Goal: Task Accomplishment & Management: Use online tool/utility

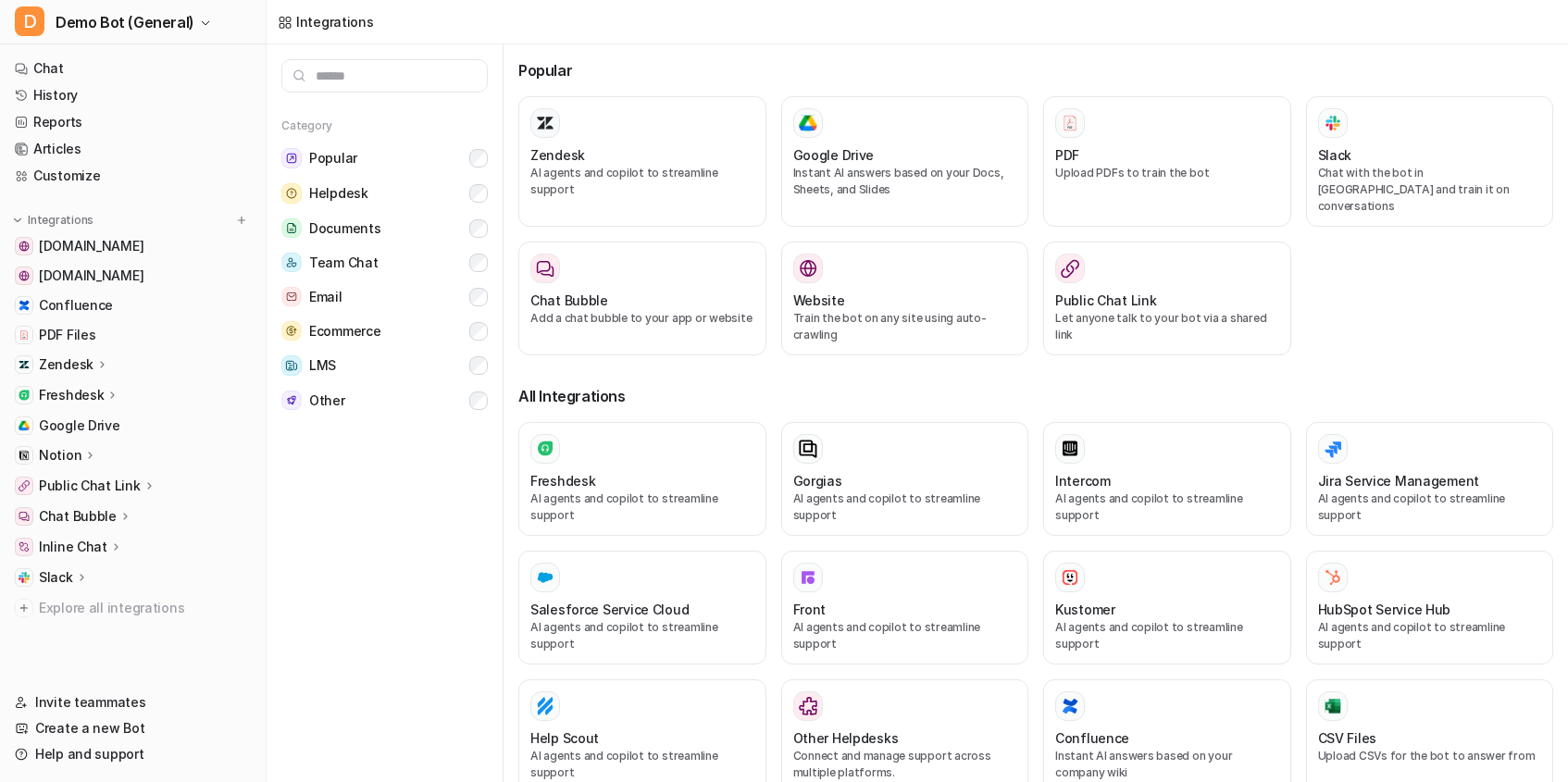
click at [332, 612] on div "Category Popular Helpdesk Documents Team Chat Email Ecommerce LMS Other" at bounding box center [385, 413] width 237 height 738
click at [88, 345] on link "PDF Files" at bounding box center [132, 335] width 251 height 26
click at [87, 361] on p "Zendesk" at bounding box center [66, 365] width 55 height 19
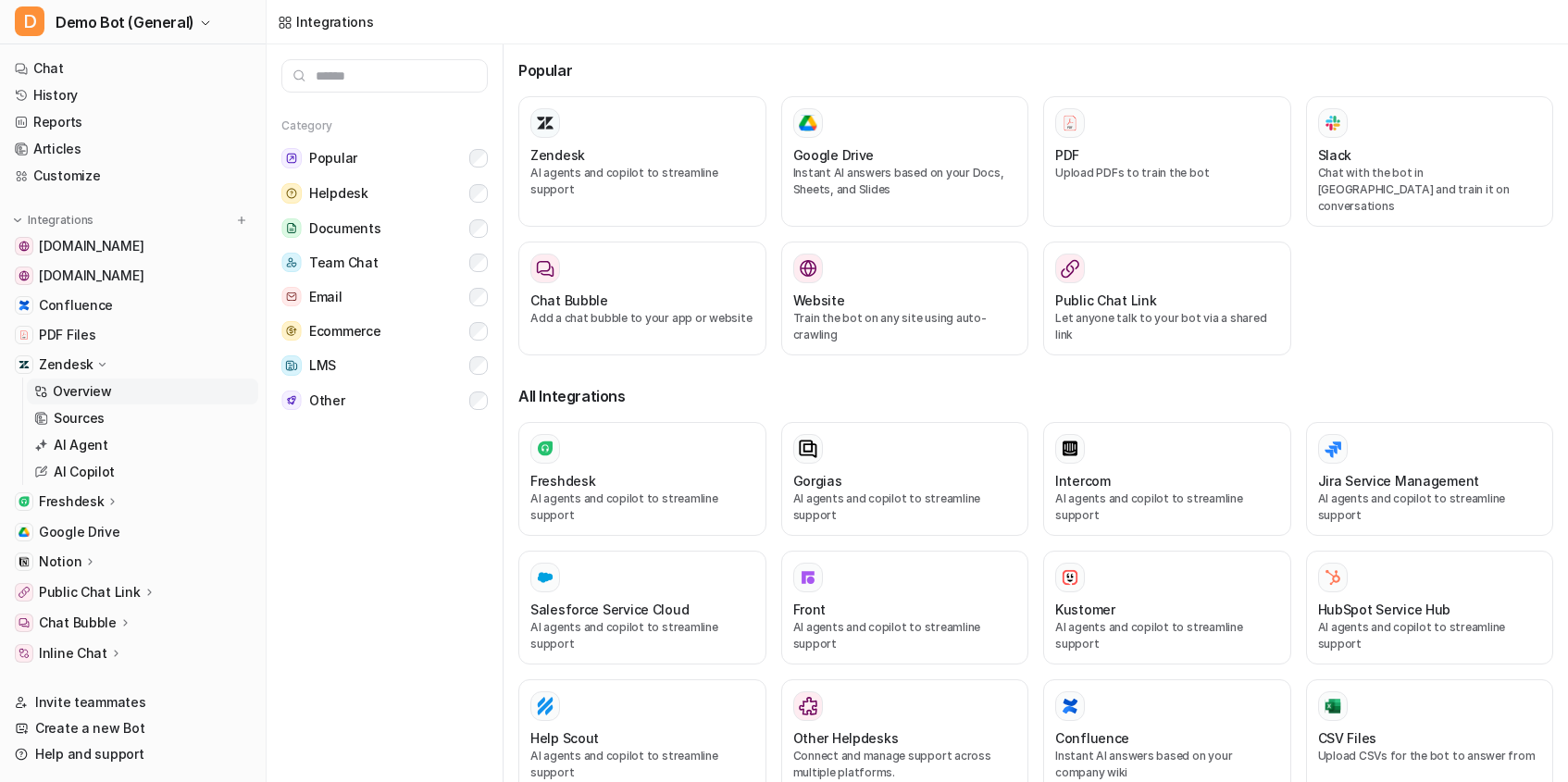
click at [71, 398] on p "Overview" at bounding box center [82, 392] width 59 height 19
click at [92, 498] on p "Freshdesk" at bounding box center [71, 502] width 65 height 19
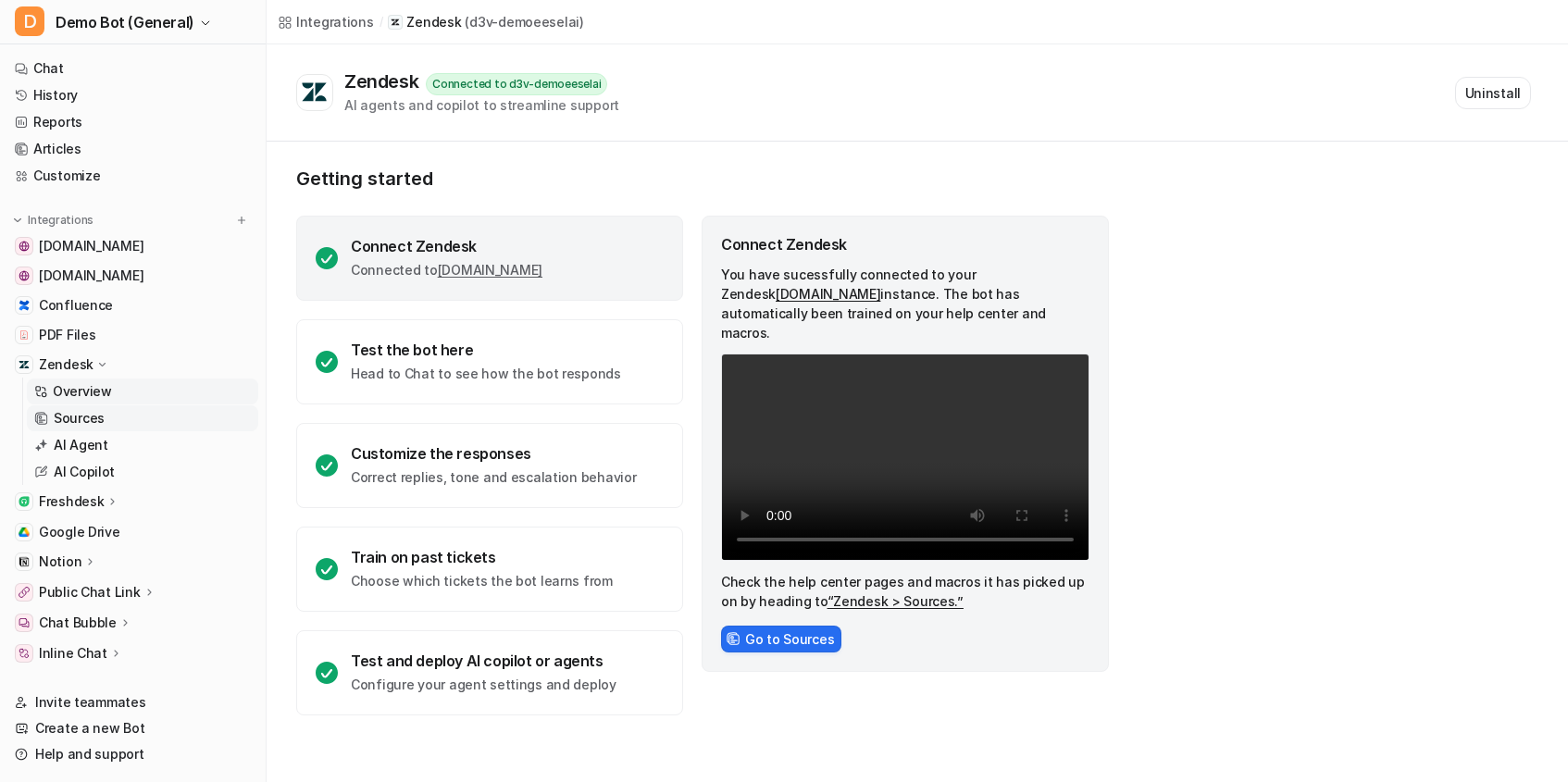
click at [101, 420] on p "Sources" at bounding box center [79, 419] width 51 height 19
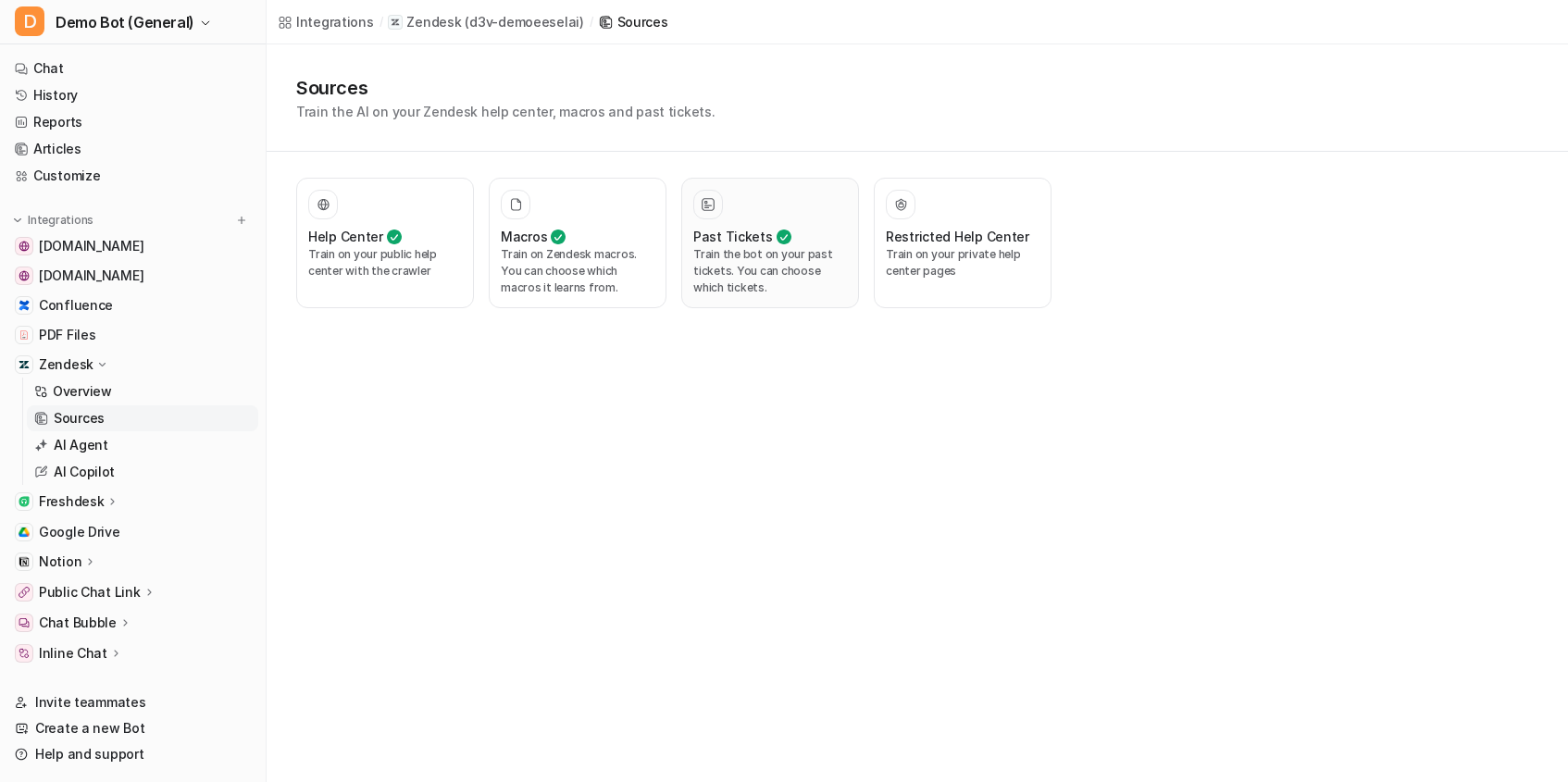
click at [818, 280] on p "Train the bot on your past tickets. You can choose which tickets." at bounding box center [771, 271] width 154 height 50
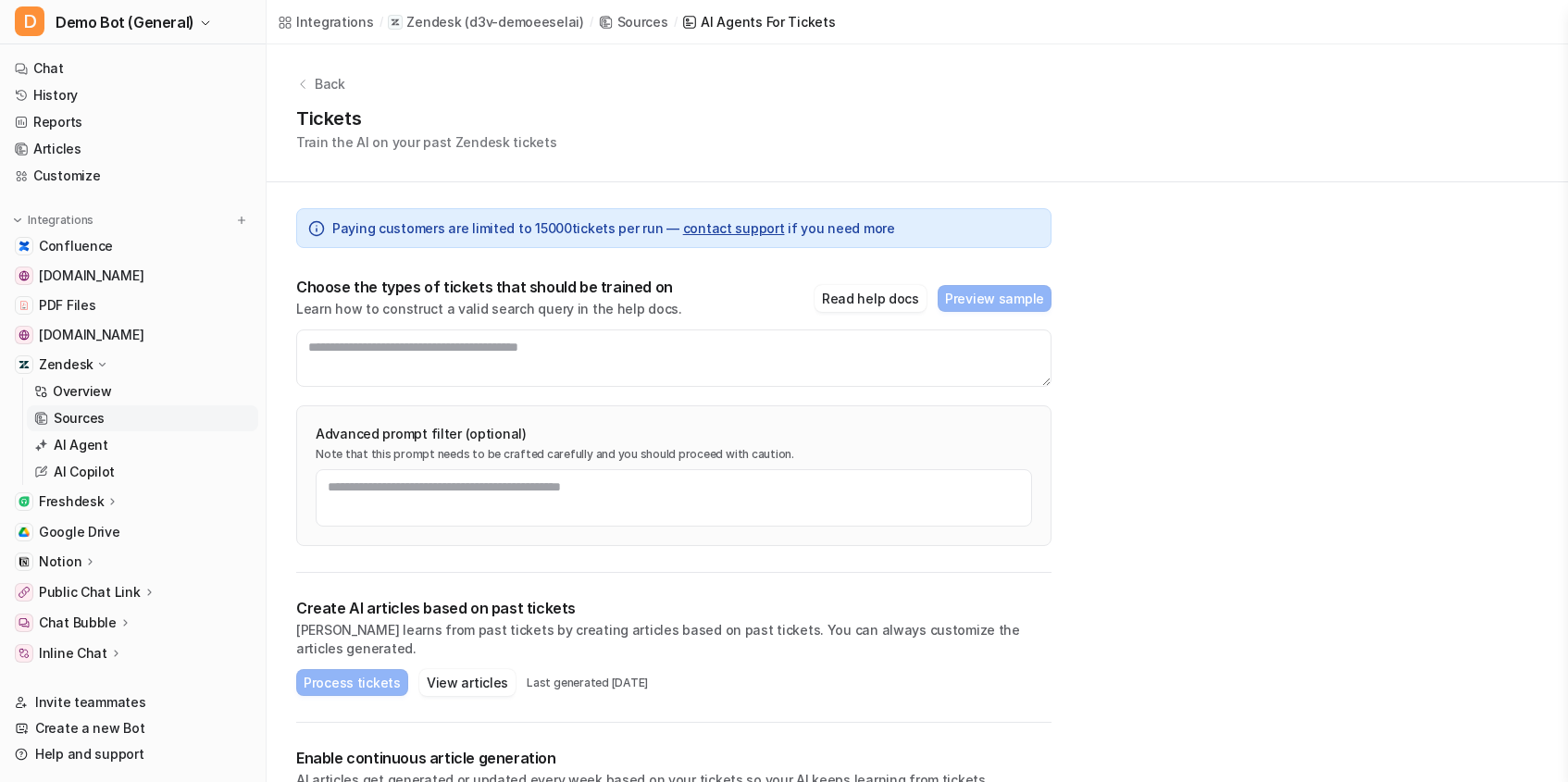
click at [312, 76] on div "Back" at bounding box center [917, 83] width 1242 height 19
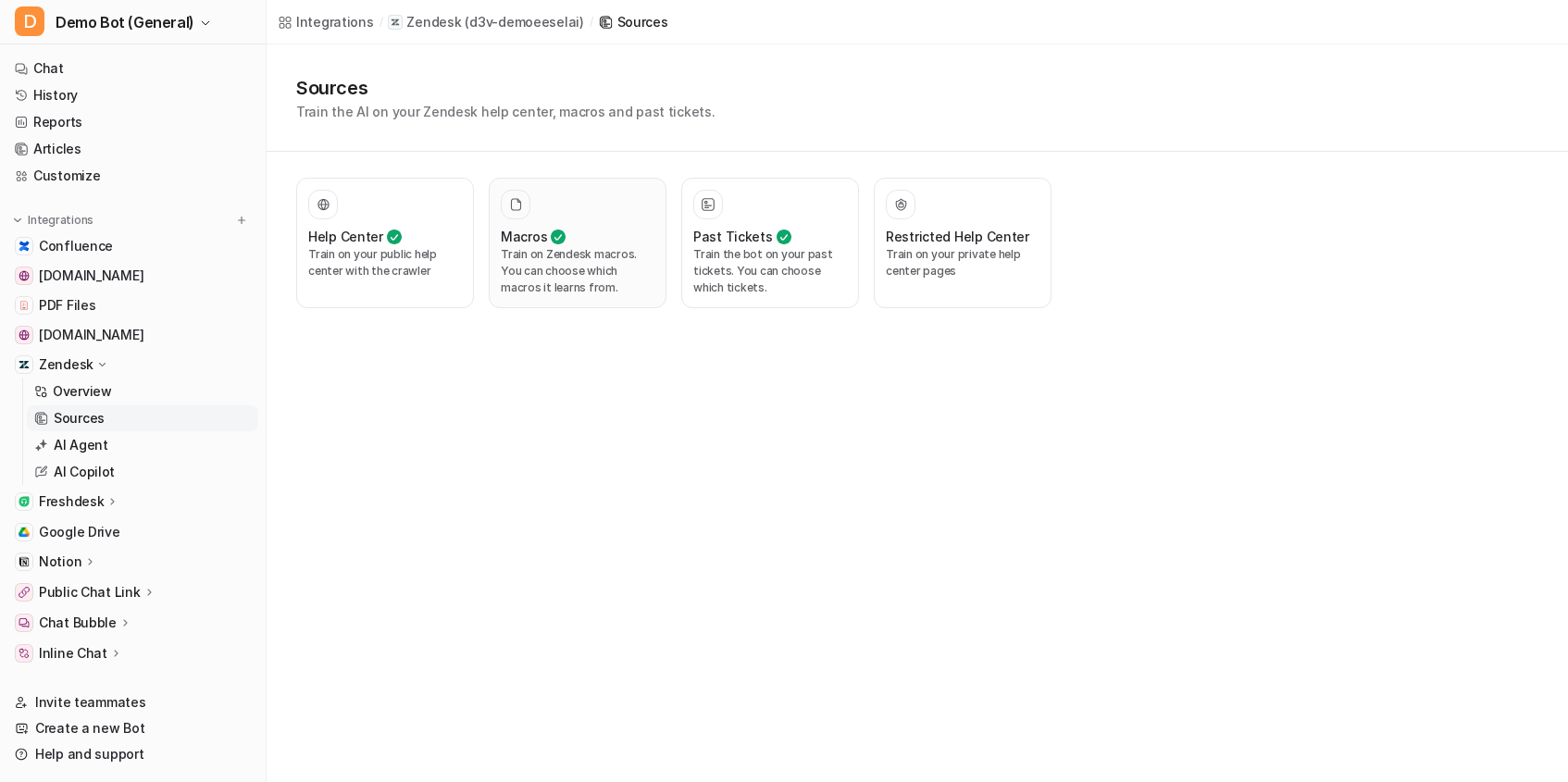
click at [587, 283] on p "Train on Zendesk macros. You can choose which macros it learns from." at bounding box center [578, 271] width 154 height 50
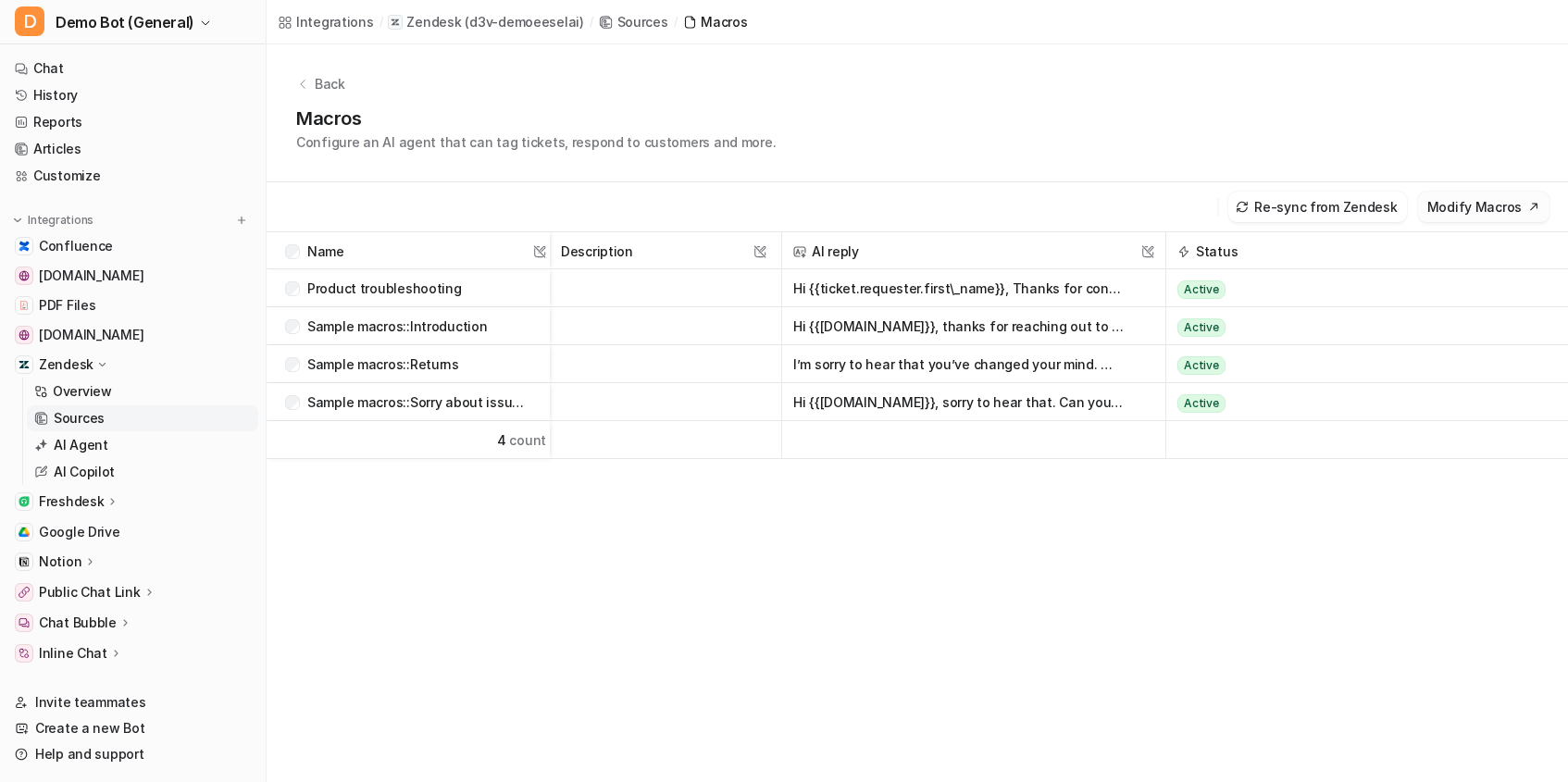
click at [1489, 196] on button "Modify Macros" at bounding box center [1484, 207] width 132 height 31
click at [299, 84] on icon at bounding box center [303, 84] width 13 height 13
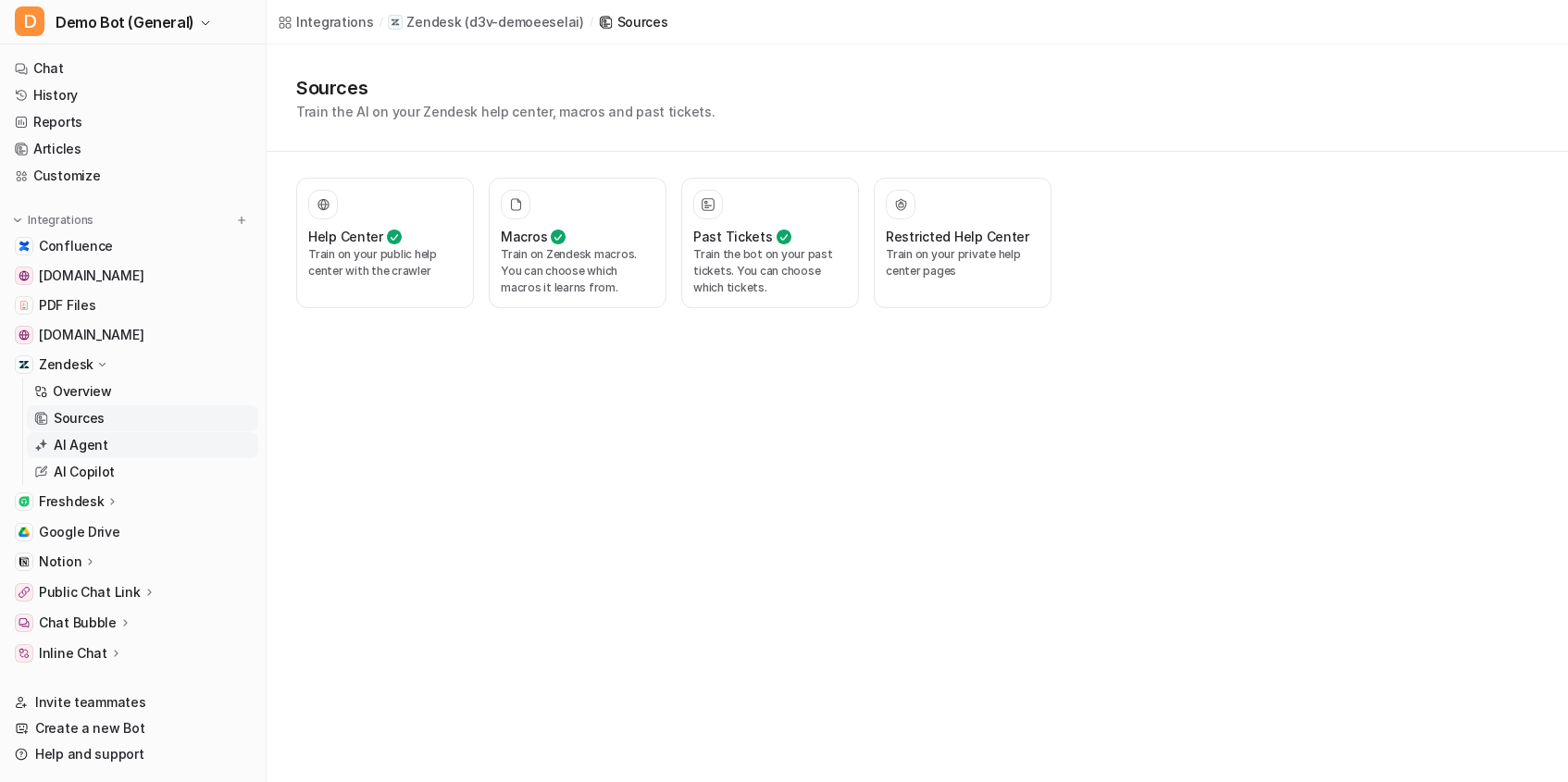
click at [84, 457] on link "AI Agent" at bounding box center [143, 446] width 232 height 26
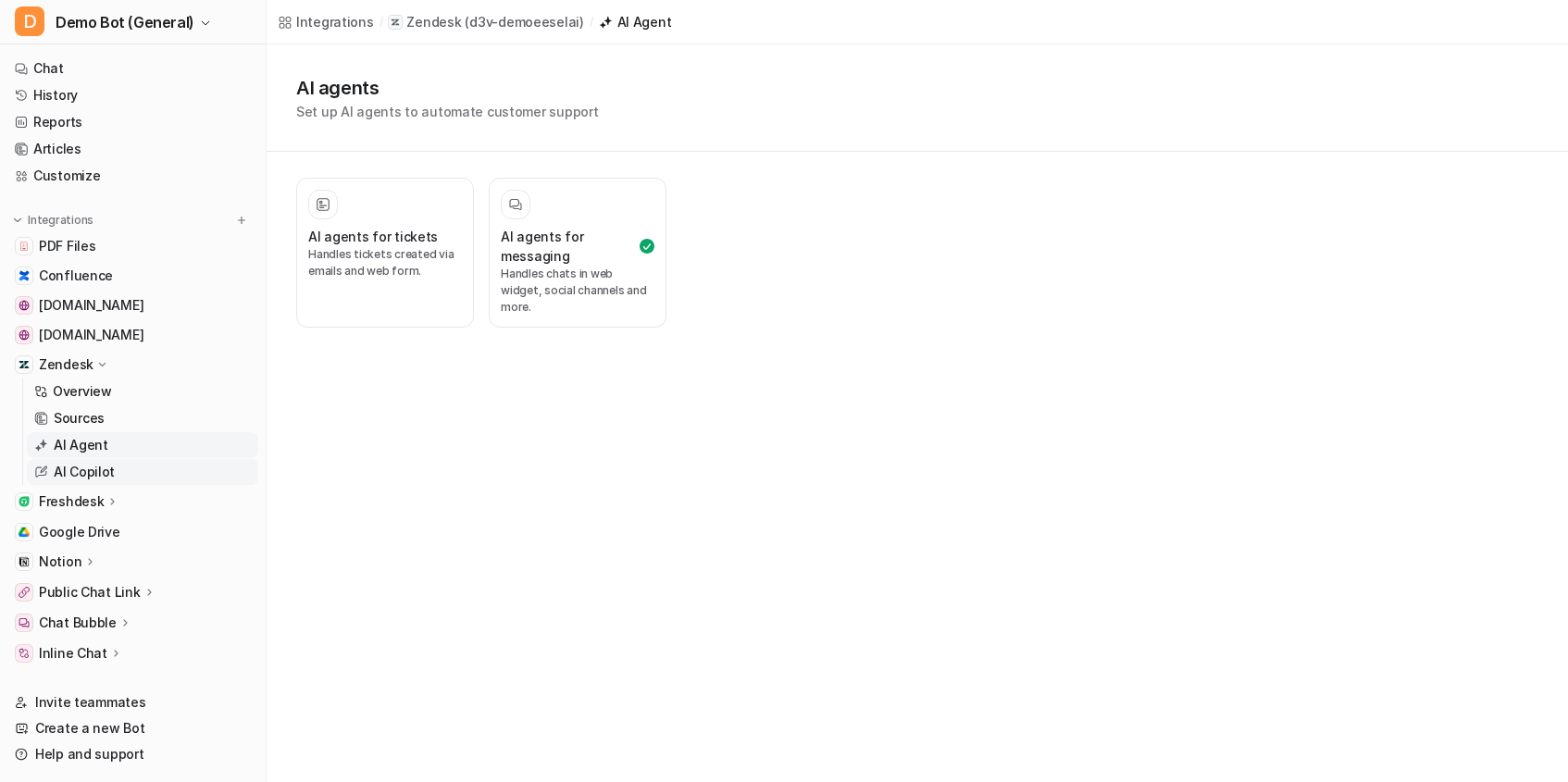
click at [88, 470] on p "AI Copilot" at bounding box center [84, 473] width 61 height 19
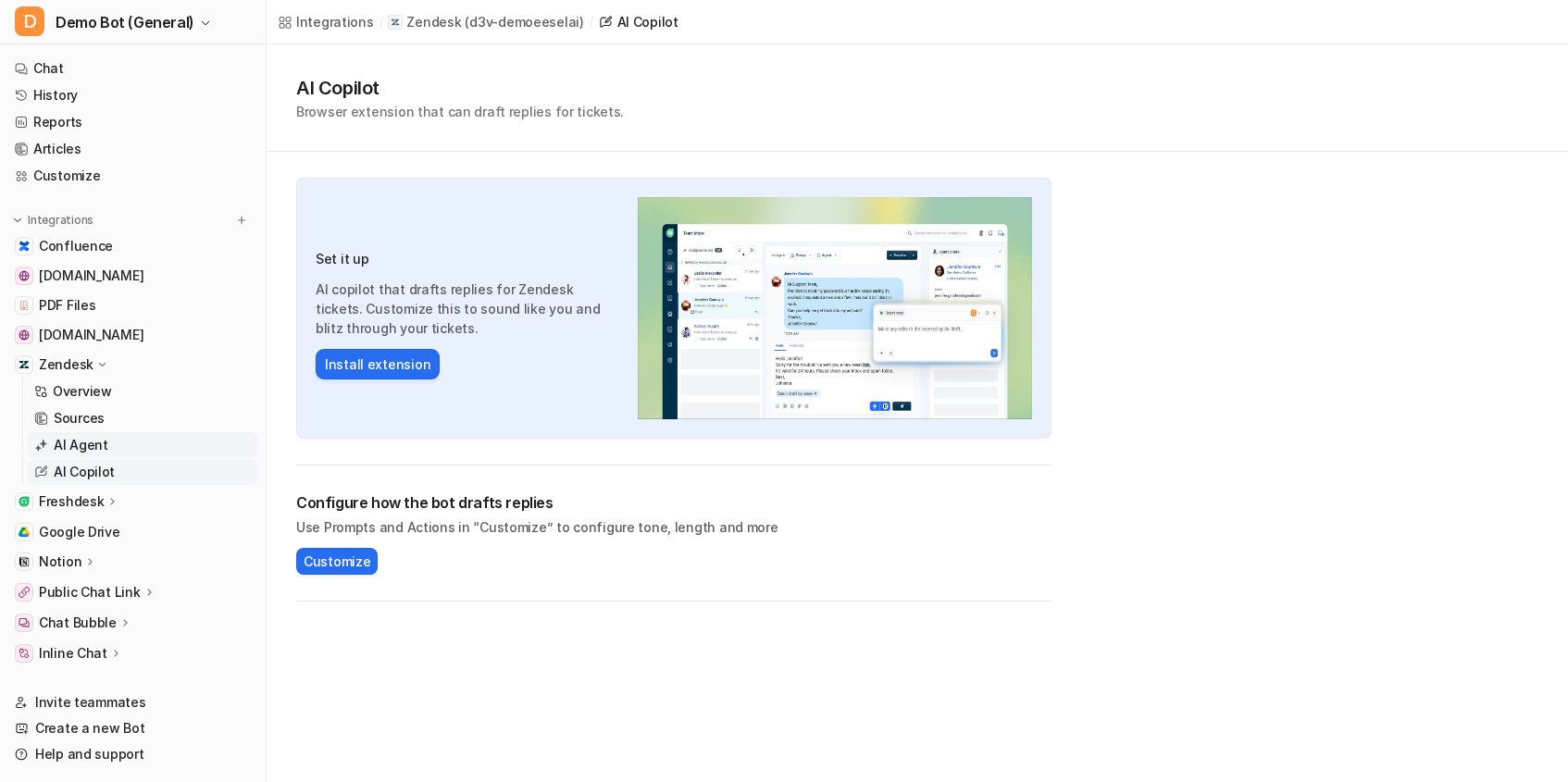
click at [94, 447] on p "AI Agent" at bounding box center [81, 446] width 55 height 19
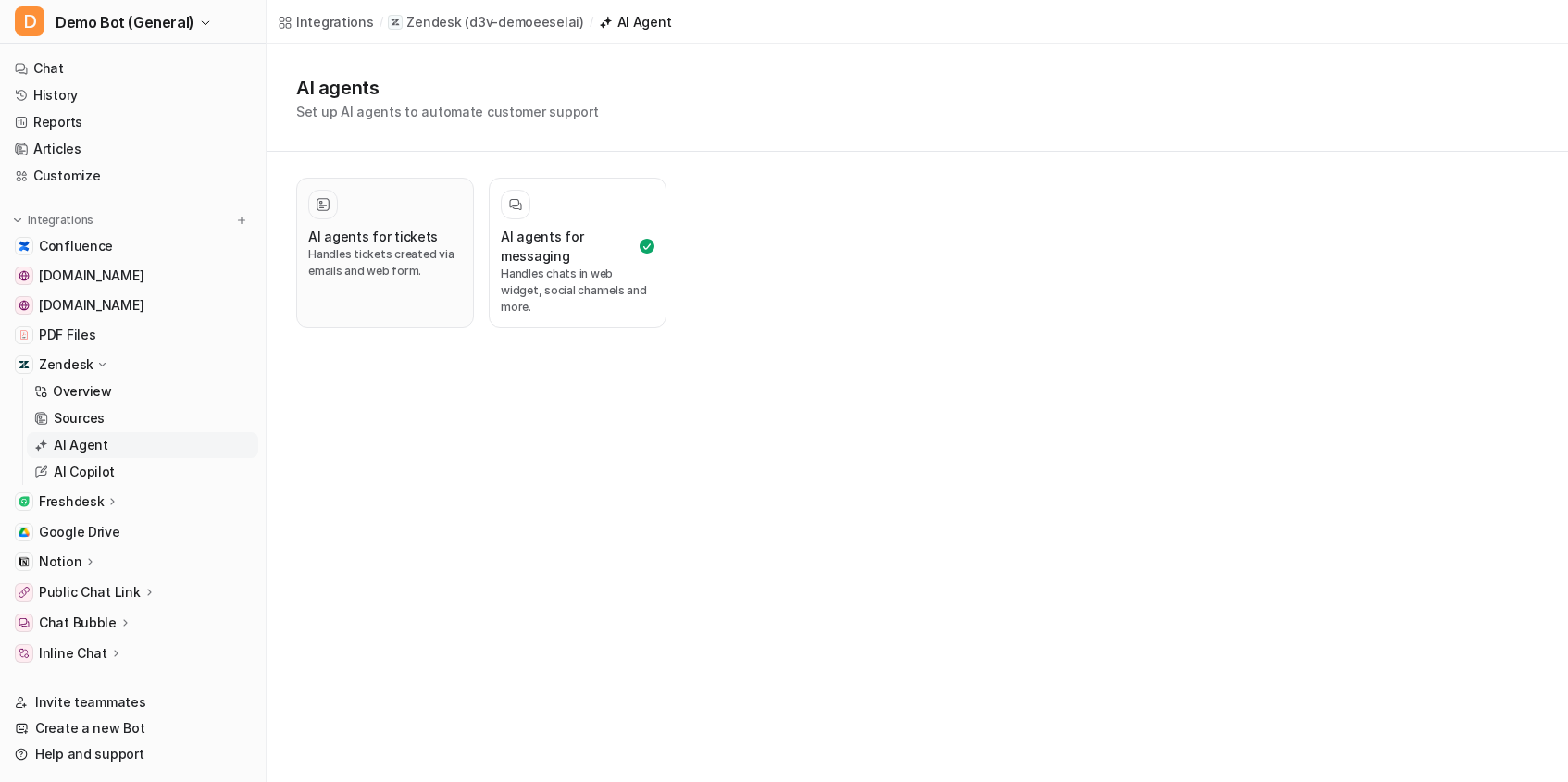
click at [346, 274] on p "Handles tickets created via emails and web form." at bounding box center [385, 263] width 154 height 33
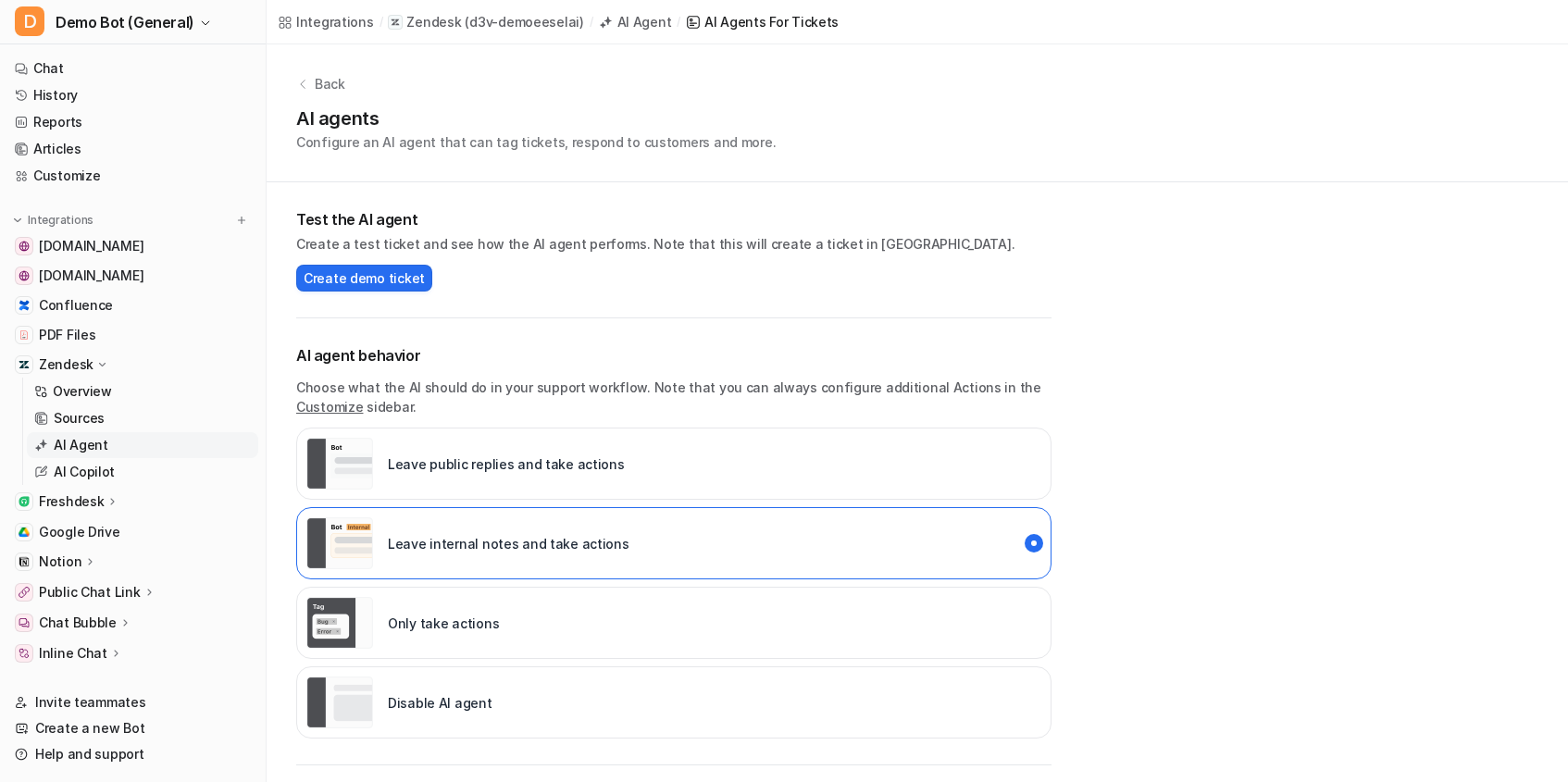
click at [86, 445] on p "AI Agent" at bounding box center [81, 446] width 55 height 19
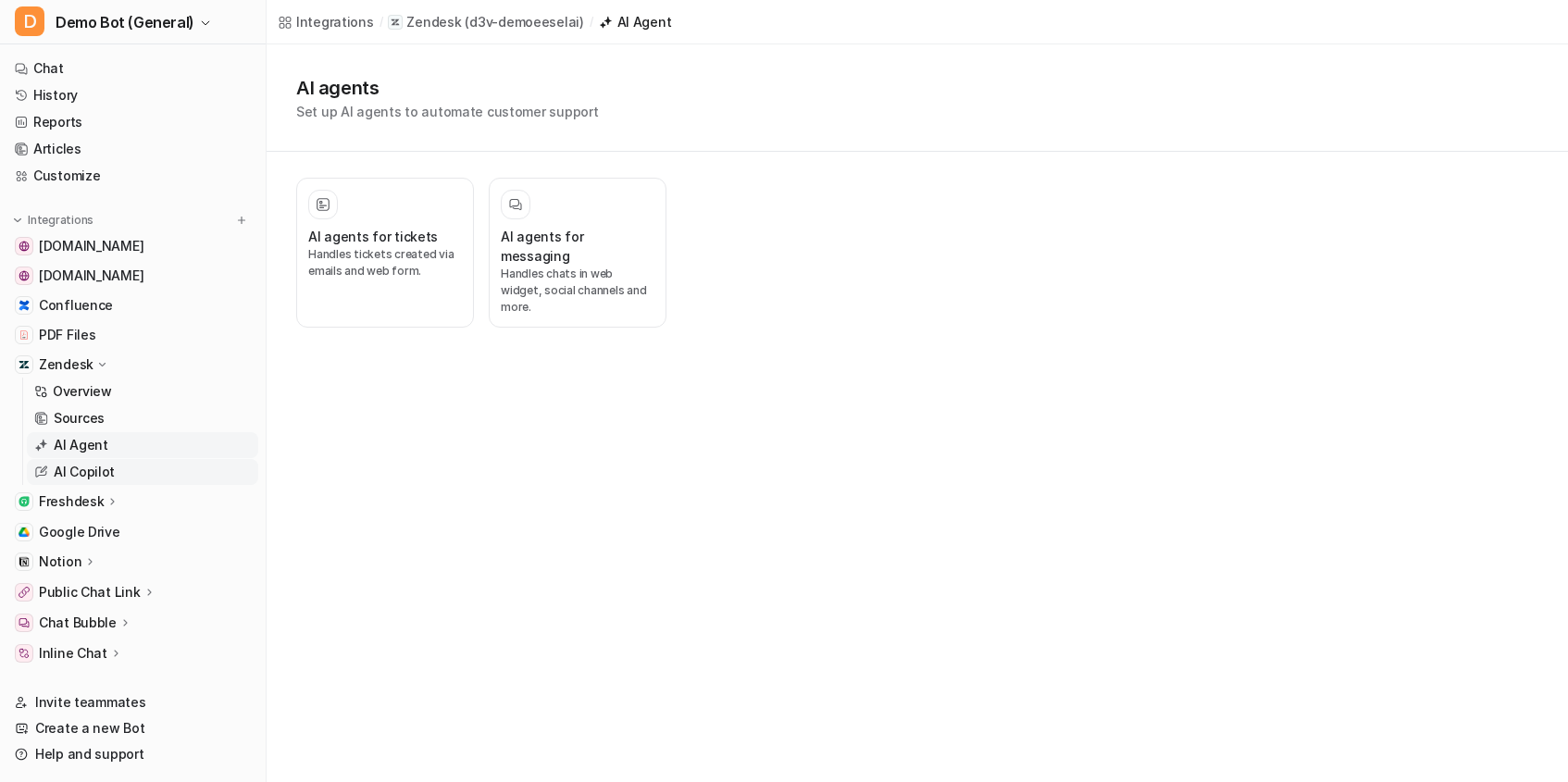
click at [108, 466] on p "AI Copilot" at bounding box center [84, 473] width 61 height 19
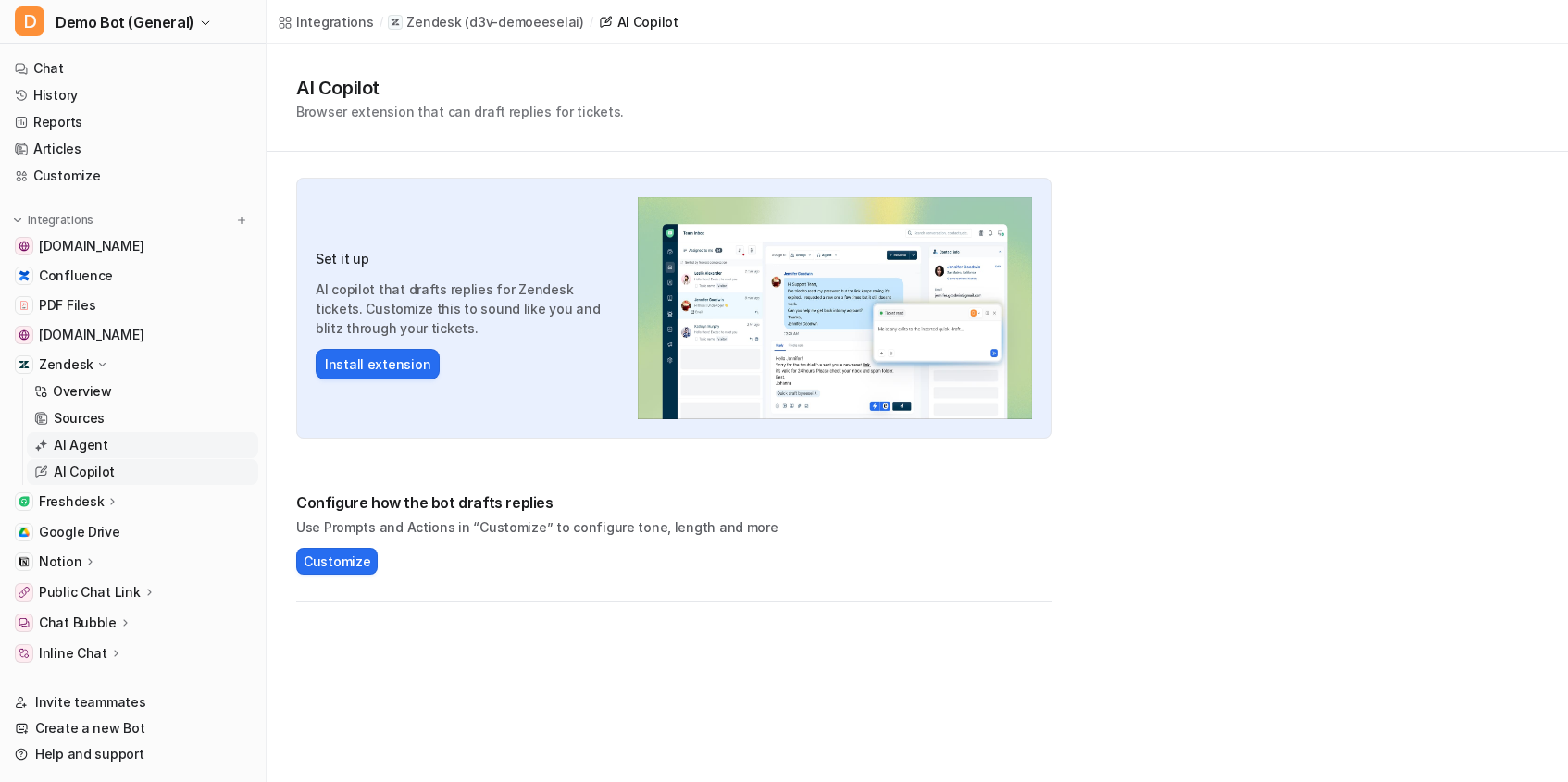
click at [160, 448] on link "AI Agent" at bounding box center [143, 446] width 232 height 26
